Goal: Communication & Community: Participate in discussion

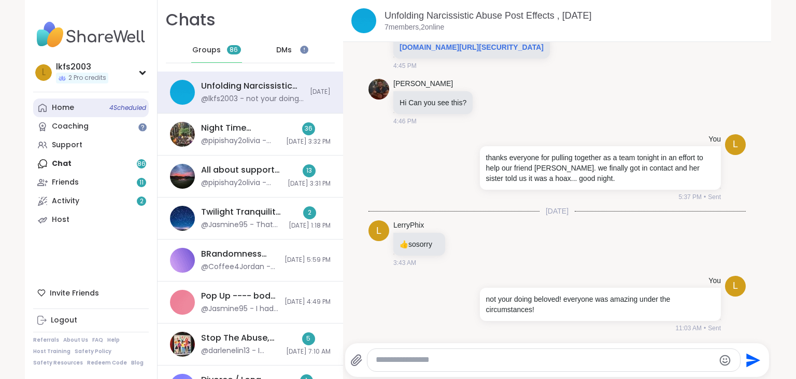
click at [133, 105] on span "4 Scheduled" at bounding box center [127, 108] width 37 height 8
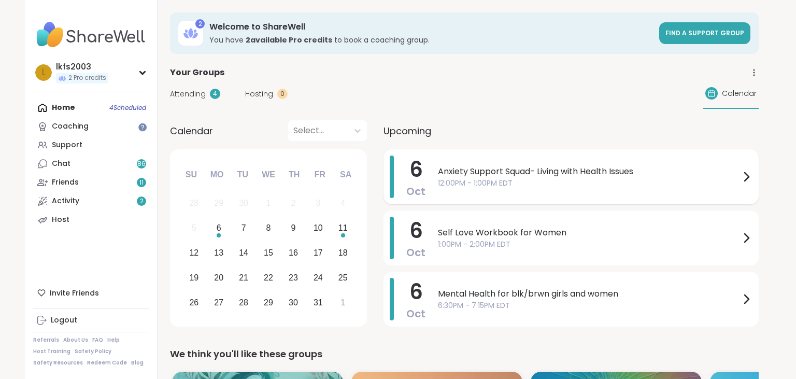
click at [503, 168] on span "Anxiety Support Squad- Living with Health Issues" at bounding box center [589, 171] width 302 height 12
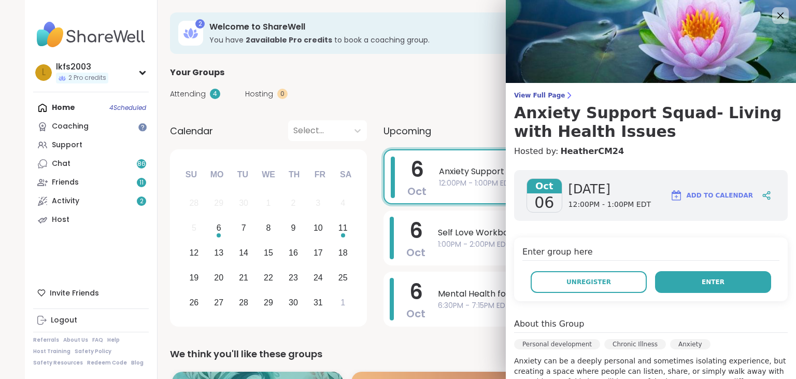
click at [734, 283] on button "Enter" at bounding box center [713, 282] width 116 height 22
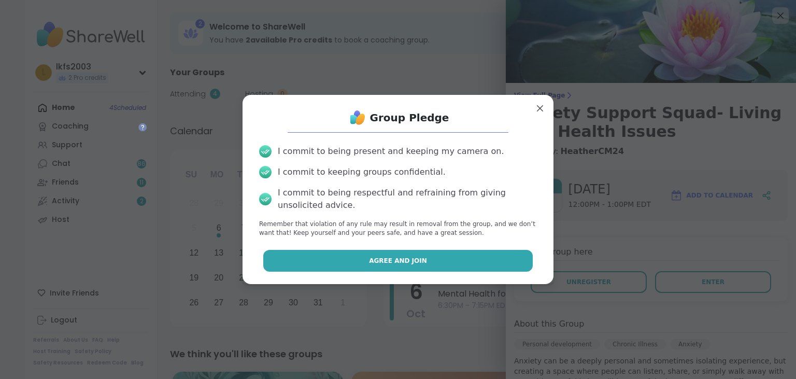
click at [522, 259] on button "Agree and Join" at bounding box center [398, 261] width 270 height 22
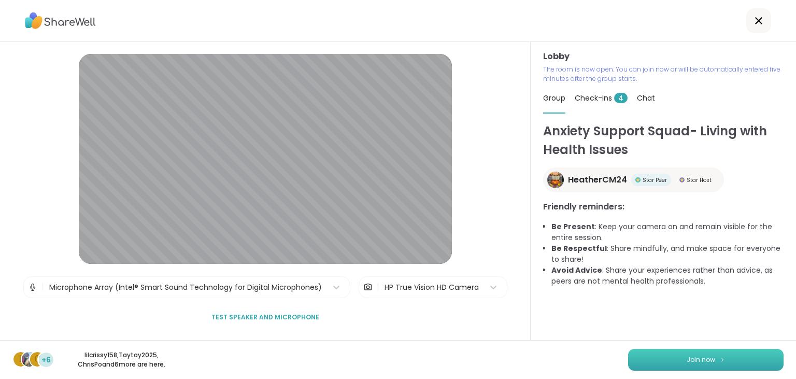
click at [735, 353] on button "Join now" at bounding box center [705, 360] width 155 height 22
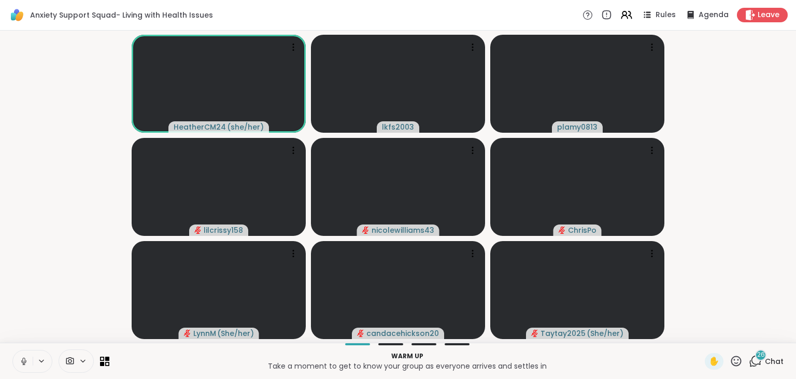
click at [26, 357] on icon at bounding box center [23, 361] width 9 height 9
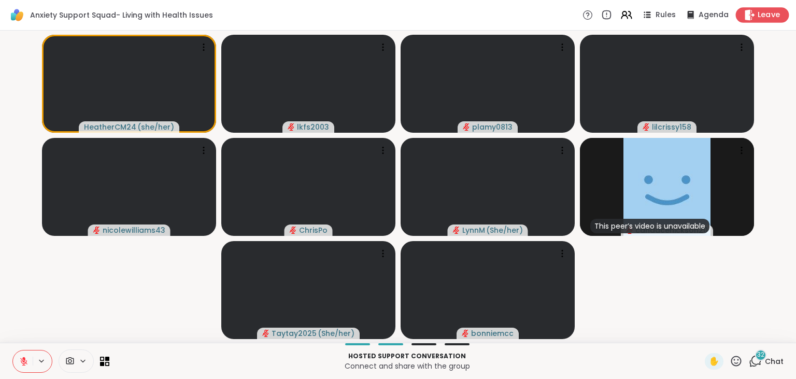
click at [764, 15] on span "Leave" at bounding box center [769, 15] width 23 height 11
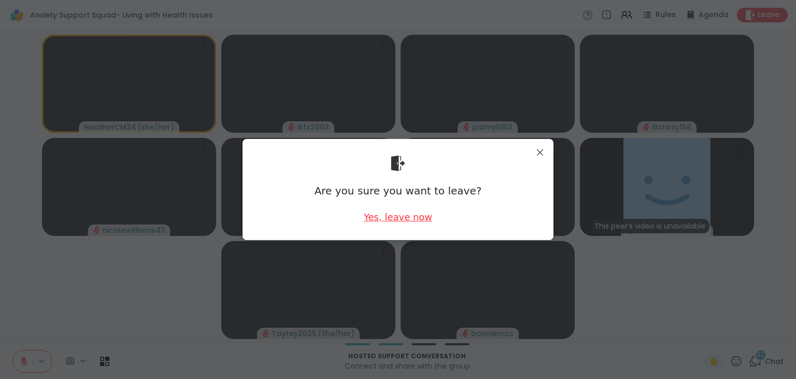
click at [395, 214] on div "Yes, leave now" at bounding box center [398, 216] width 68 height 13
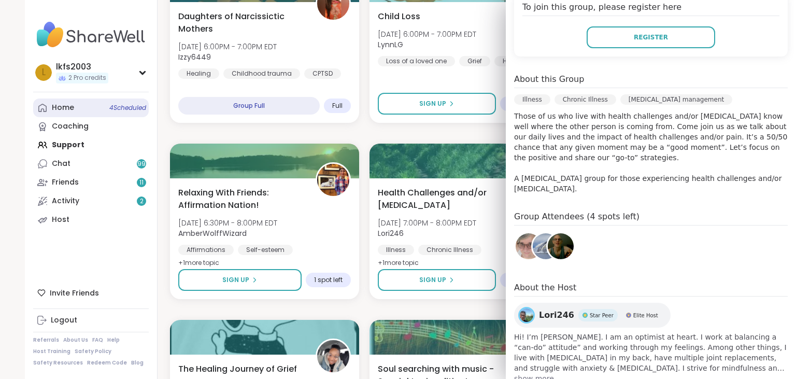
scroll to position [263, 0]
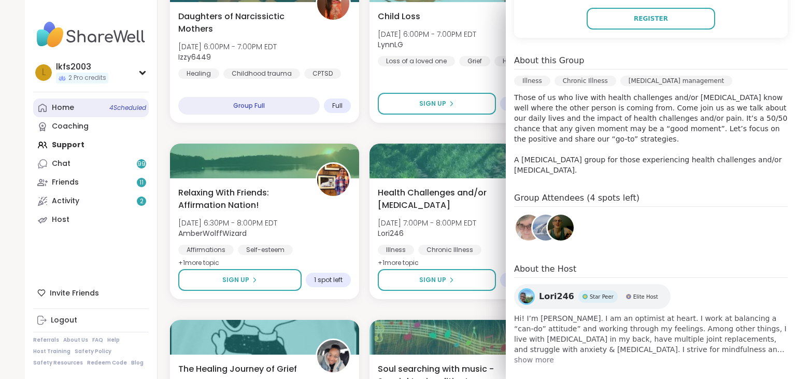
click at [122, 107] on span "4 Scheduled" at bounding box center [127, 108] width 37 height 8
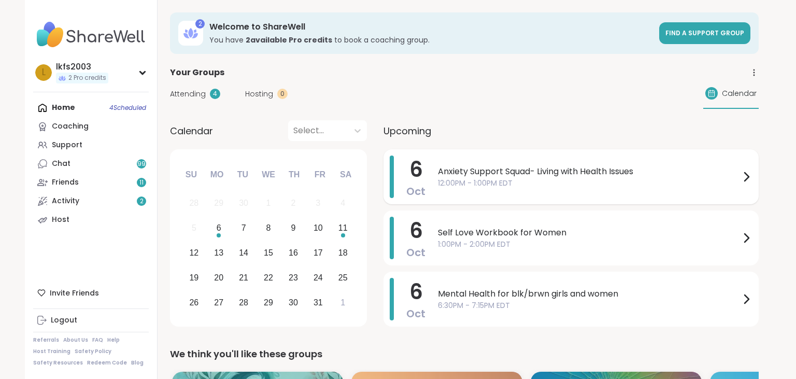
click at [463, 171] on span "Anxiety Support Squad- Living with Health Issues" at bounding box center [589, 171] width 302 height 12
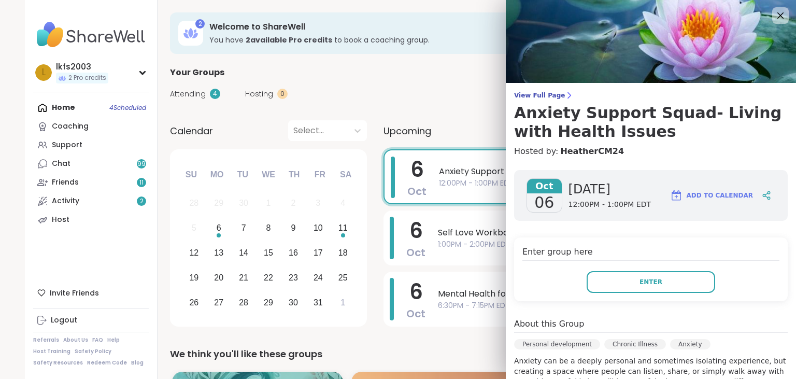
click at [652, 292] on button "Enter" at bounding box center [651, 282] width 129 height 22
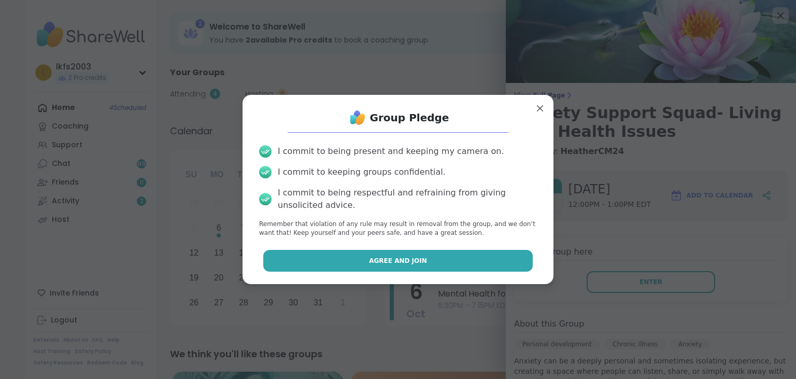
click at [492, 258] on button "Agree and Join" at bounding box center [398, 261] width 270 height 22
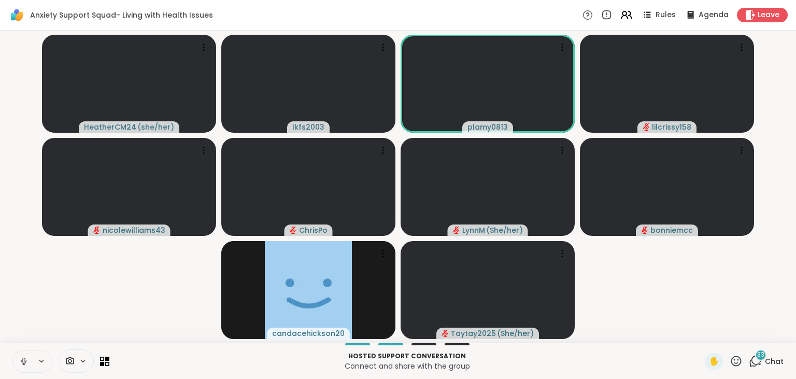
click at [24, 361] on icon at bounding box center [23, 361] width 9 height 9
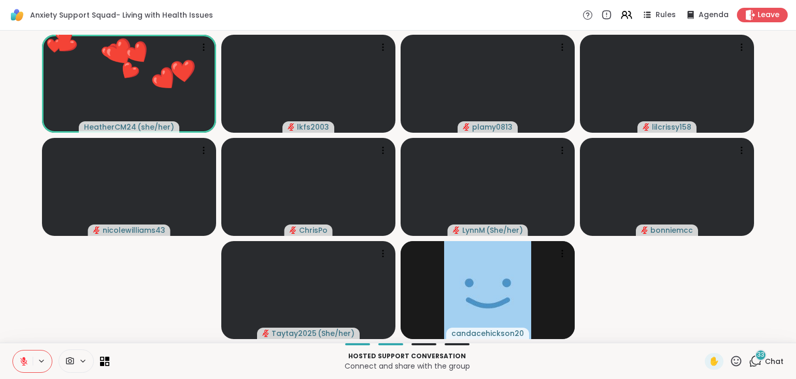
click at [735, 362] on icon at bounding box center [736, 360] width 13 height 13
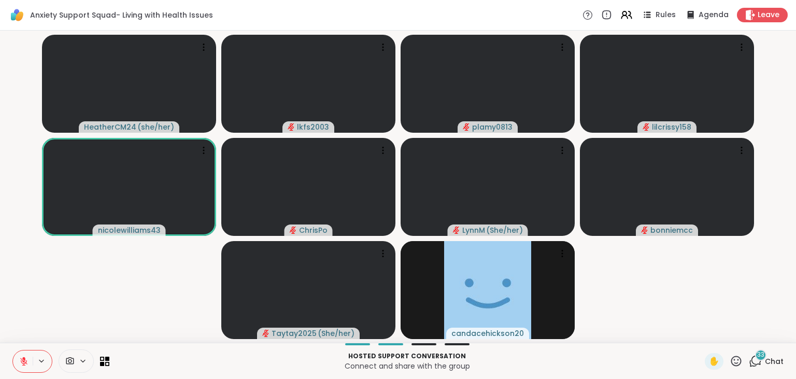
click at [25, 369] on button at bounding box center [23, 361] width 20 height 22
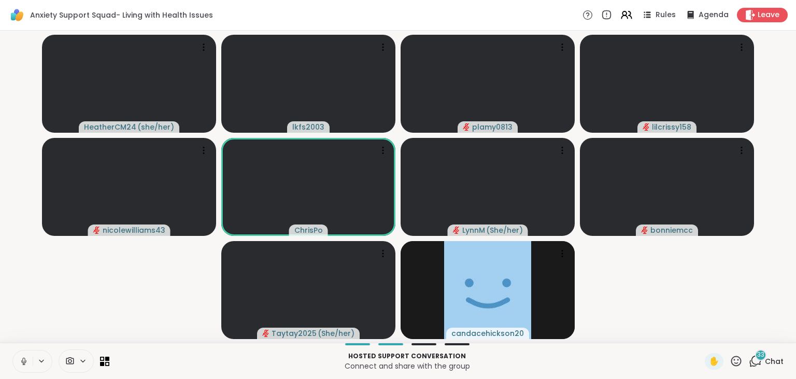
click at [742, 360] on icon at bounding box center [736, 361] width 10 height 10
click at [706, 331] on span "❤️" at bounding box center [706, 334] width 10 height 12
click at [733, 359] on icon at bounding box center [736, 361] width 10 height 10
click at [706, 340] on span "❤️" at bounding box center [706, 334] width 10 height 12
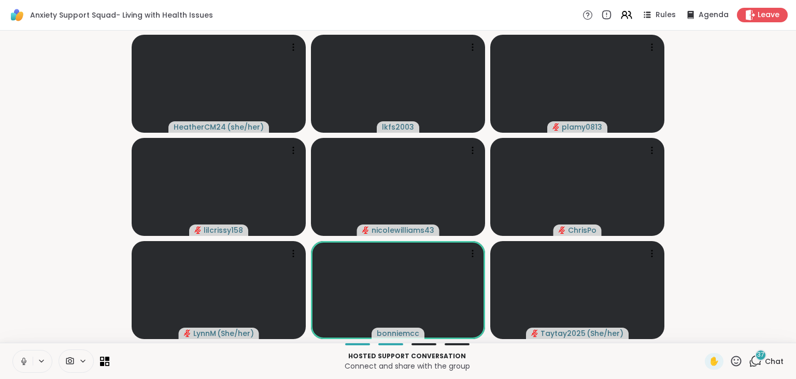
click at [740, 361] on icon at bounding box center [736, 360] width 13 height 13
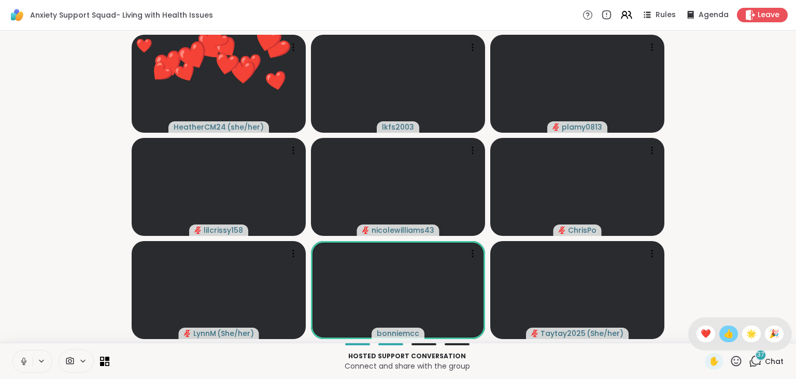
click at [727, 338] on span "👍" at bounding box center [728, 334] width 10 height 12
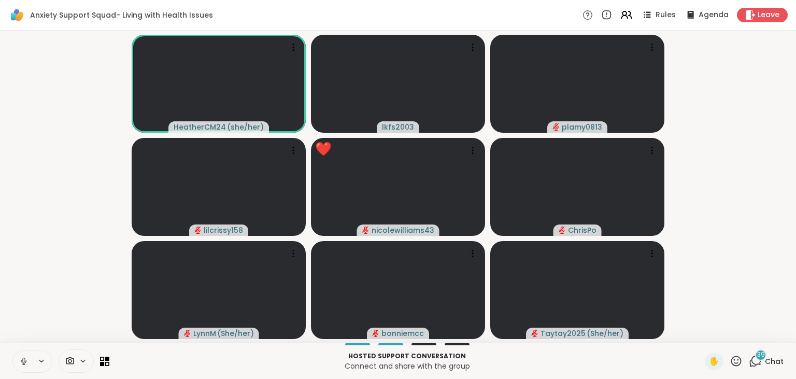
click at [26, 364] on icon at bounding box center [23, 361] width 9 height 9
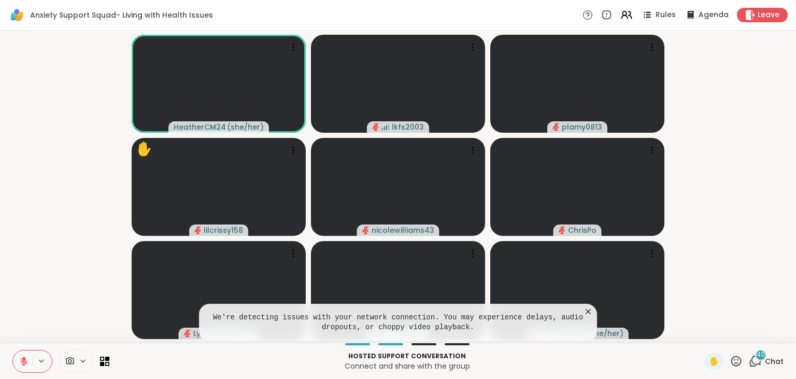
click at [586, 312] on icon at bounding box center [588, 311] width 10 height 10
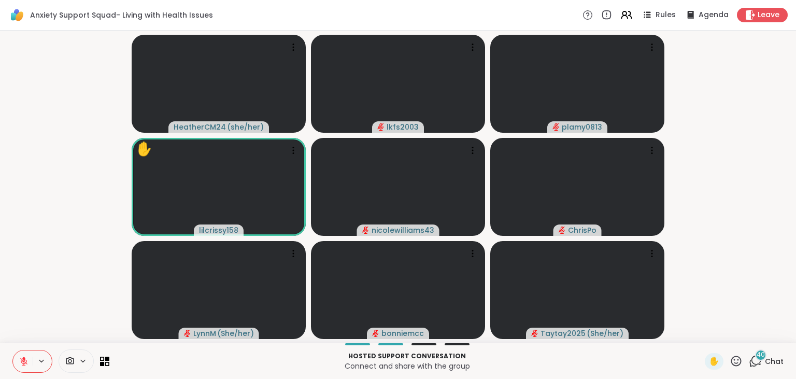
click at [736, 362] on icon at bounding box center [736, 360] width 13 height 13
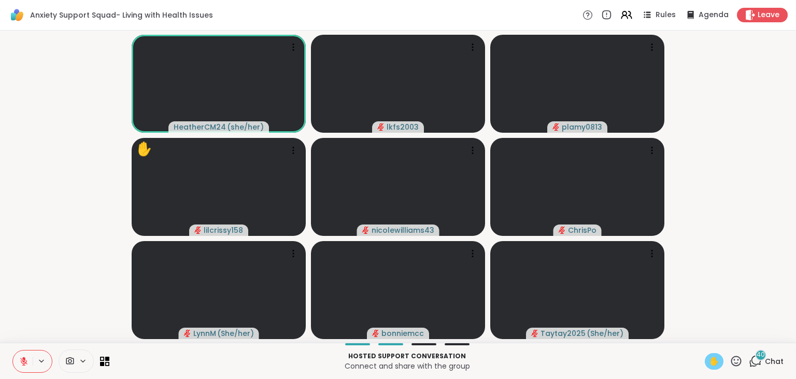
click at [715, 361] on span "✋" at bounding box center [714, 361] width 10 height 12
click at [23, 368] on button at bounding box center [23, 361] width 20 height 22
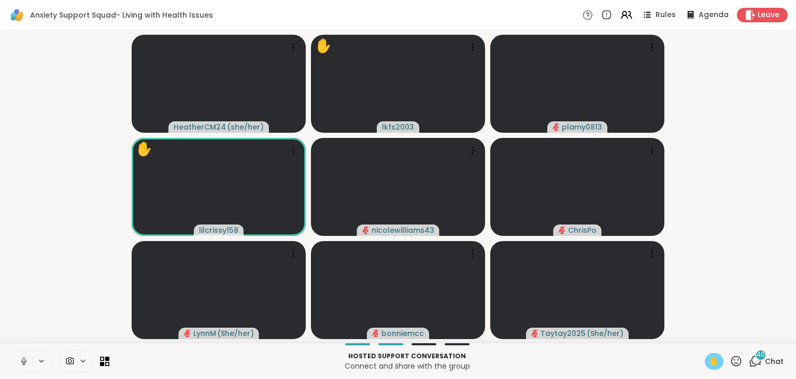
click at [22, 363] on icon at bounding box center [23, 361] width 9 height 9
click at [714, 359] on span "✋" at bounding box center [714, 361] width 10 height 12
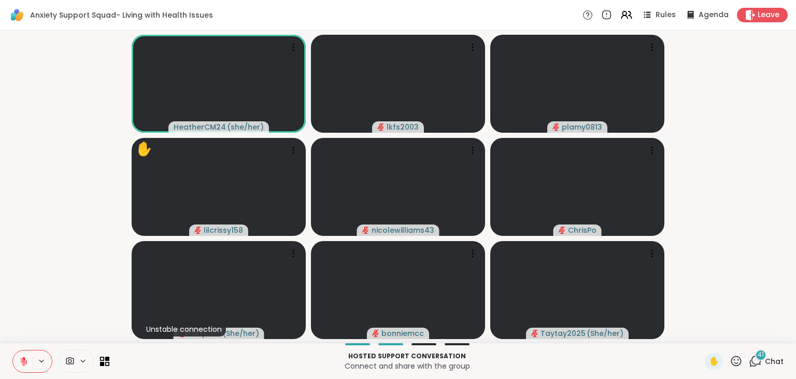
click at [23, 360] on icon at bounding box center [23, 361] width 9 height 9
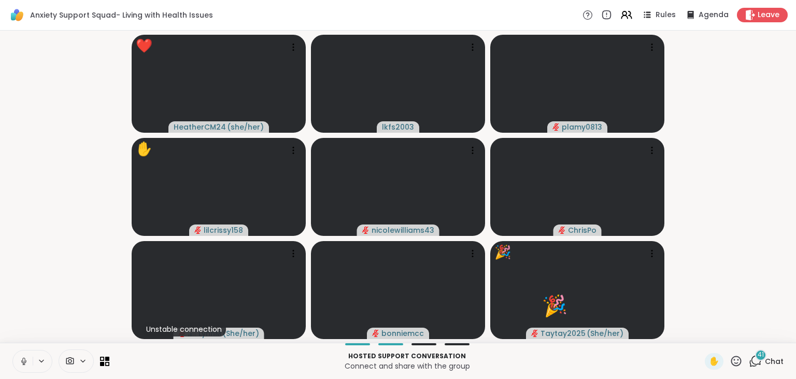
click at [25, 358] on icon at bounding box center [23, 361] width 9 height 9
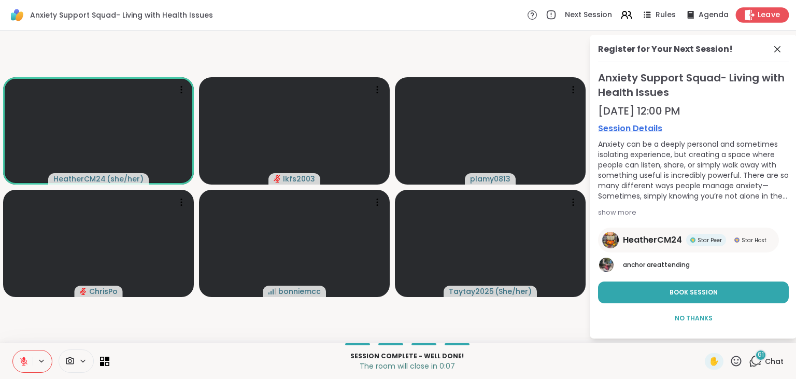
click at [757, 13] on div "Leave" at bounding box center [762, 14] width 53 height 15
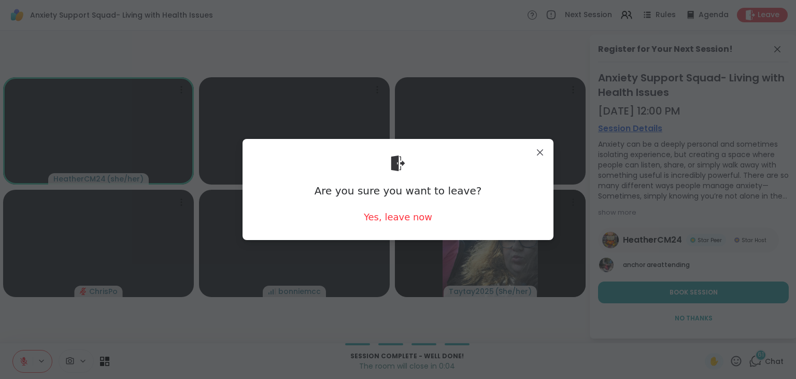
click at [428, 217] on div "Are you sure you want to leave? Yes, leave now" at bounding box center [398, 189] width 294 height 84
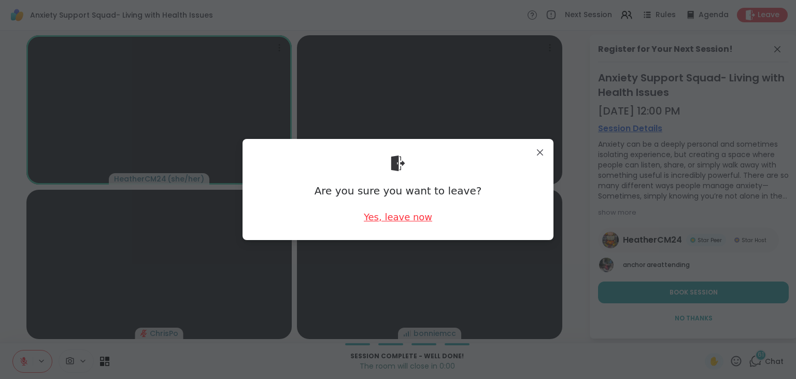
click at [425, 219] on div "Yes, leave now" at bounding box center [398, 216] width 68 height 13
